Goal: Find specific page/section: Find specific page/section

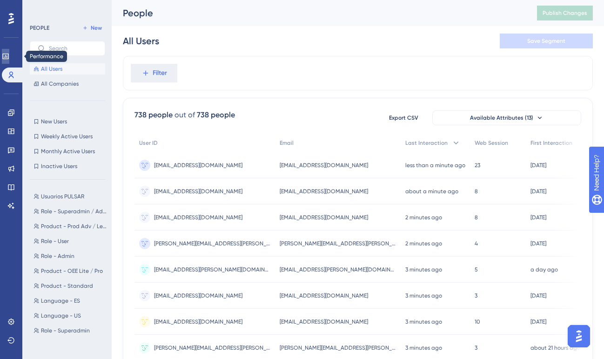
click at [9, 55] on icon at bounding box center [5, 56] width 7 height 7
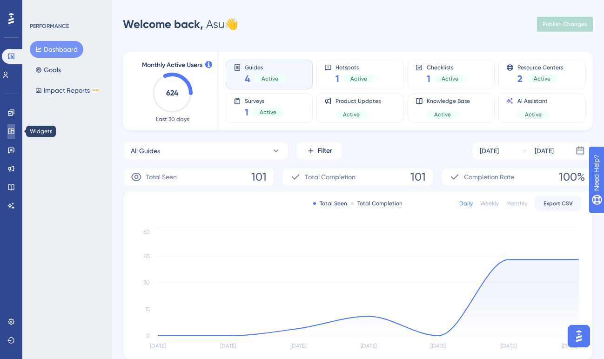
click at [13, 127] on link at bounding box center [10, 131] width 7 height 15
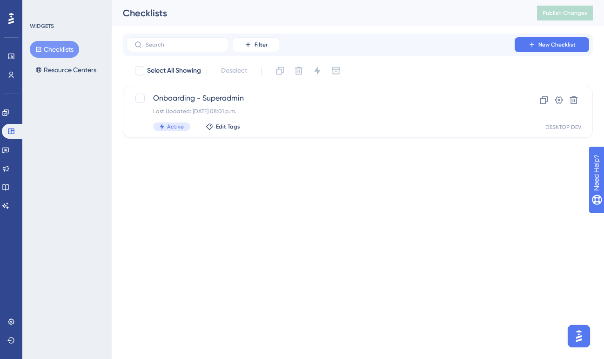
click at [13, 15] on icon at bounding box center [11, 19] width 6 height 12
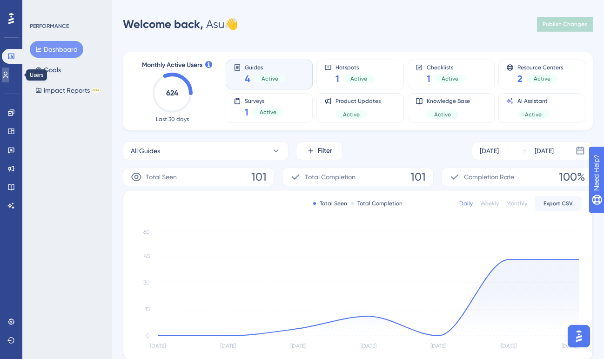
click at [9, 69] on link at bounding box center [5, 74] width 7 height 15
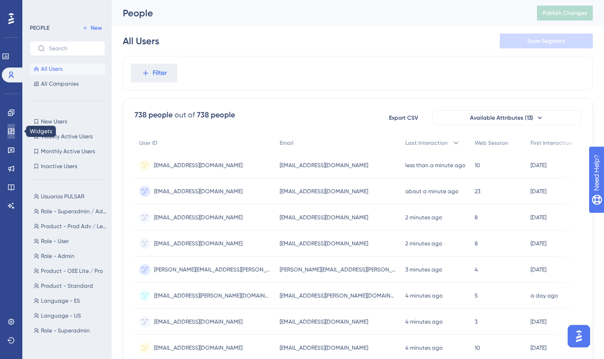
click at [12, 128] on icon at bounding box center [11, 131] width 6 height 6
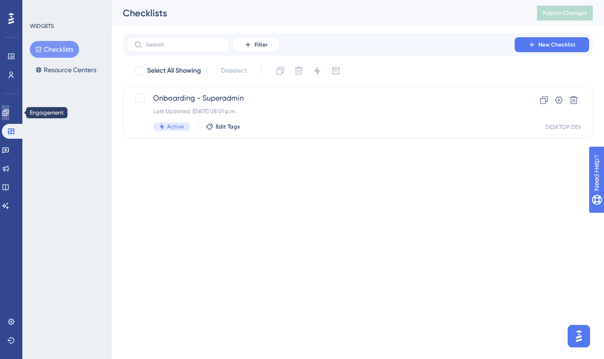
click at [9, 111] on icon at bounding box center [5, 112] width 7 height 7
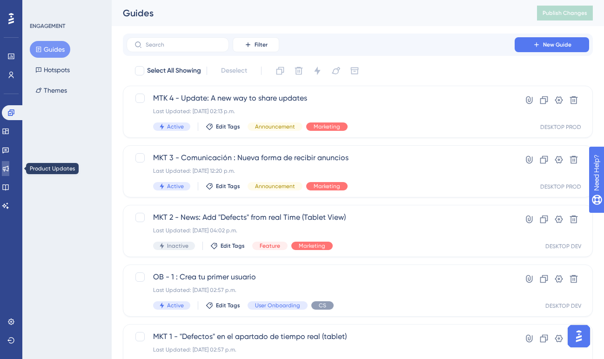
click at [9, 169] on icon at bounding box center [5, 168] width 7 height 7
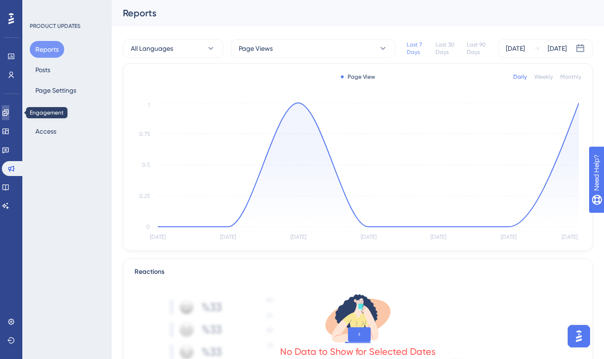
click at [9, 114] on icon at bounding box center [5, 112] width 7 height 7
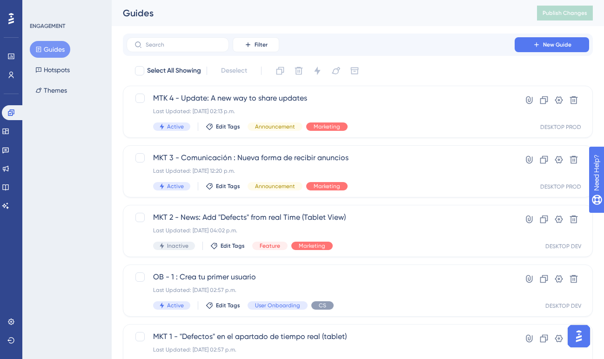
click at [54, 47] on button "Guides" at bounding box center [50, 49] width 40 height 17
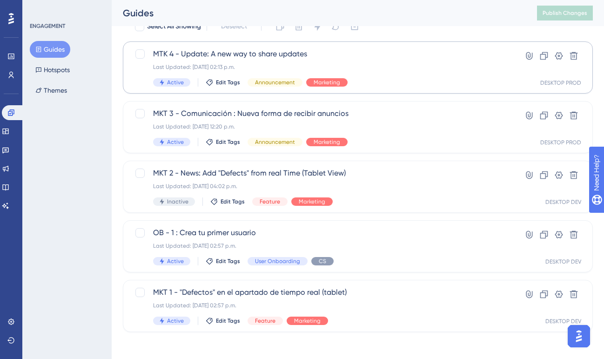
scroll to position [47, 0]
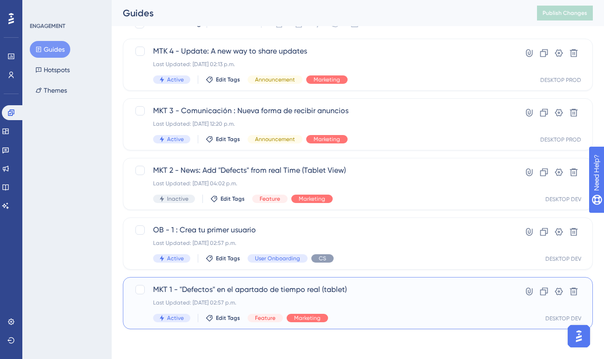
click at [288, 290] on span "MKT 1 - "Defectos" en el apartado de tiempo real (tablet)" at bounding box center [320, 289] width 335 height 11
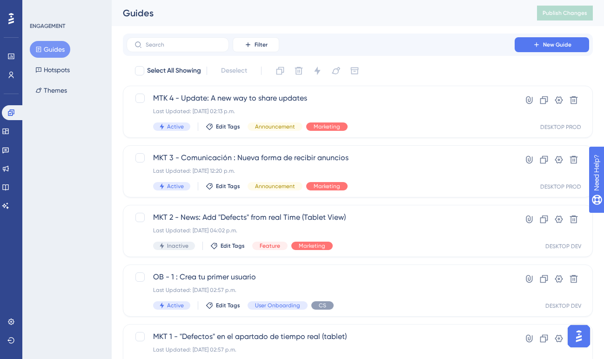
scroll to position [47, 0]
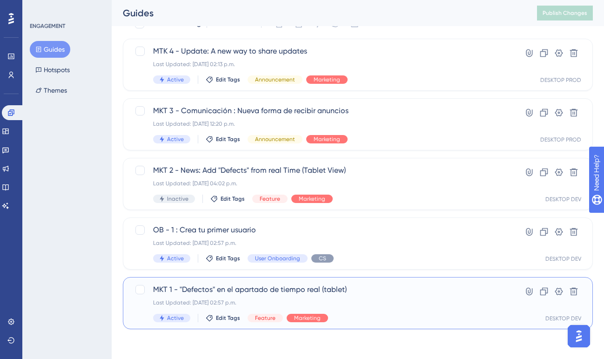
click at [384, 302] on div "Last Updated: 25 sep 2025 02:57 p.m." at bounding box center [320, 302] width 335 height 7
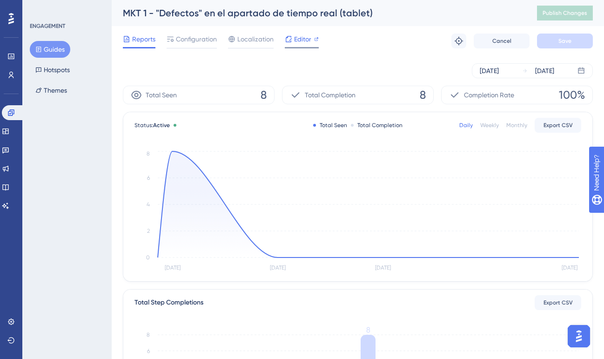
click at [296, 44] on span "Editor" at bounding box center [302, 39] width 17 height 11
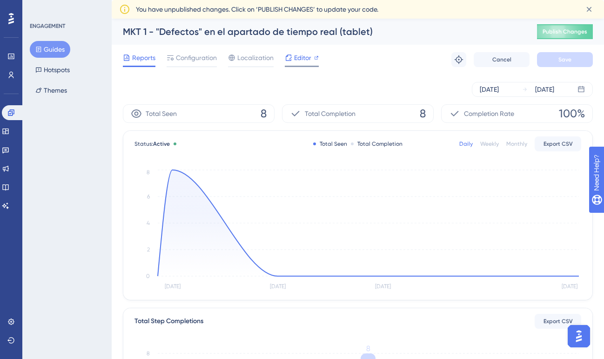
click at [303, 59] on span "Editor" at bounding box center [302, 57] width 17 height 11
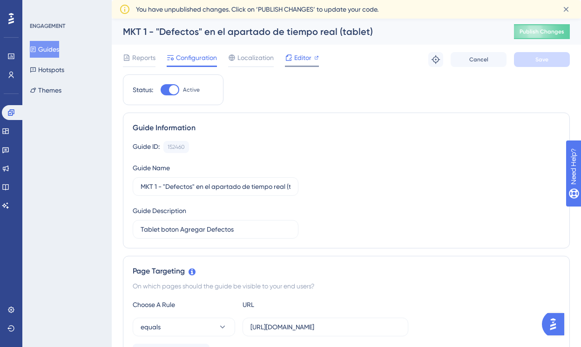
click at [311, 61] on div "Editor" at bounding box center [302, 57] width 34 height 11
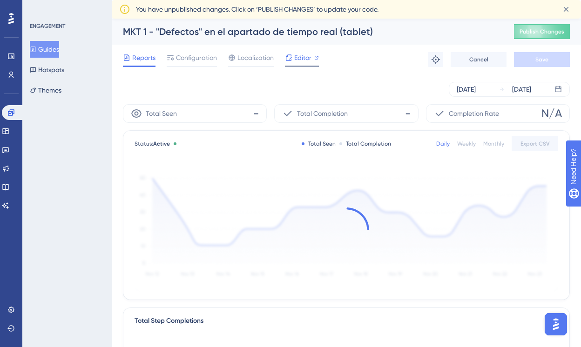
click at [313, 62] on div "Editor" at bounding box center [302, 57] width 34 height 11
